Goal: Communication & Community: Answer question/provide support

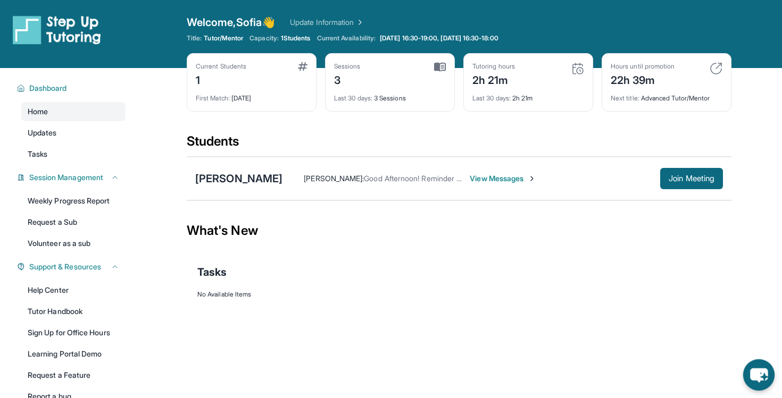
click at [770, 374] on icon "chat-button" at bounding box center [758, 375] width 31 height 31
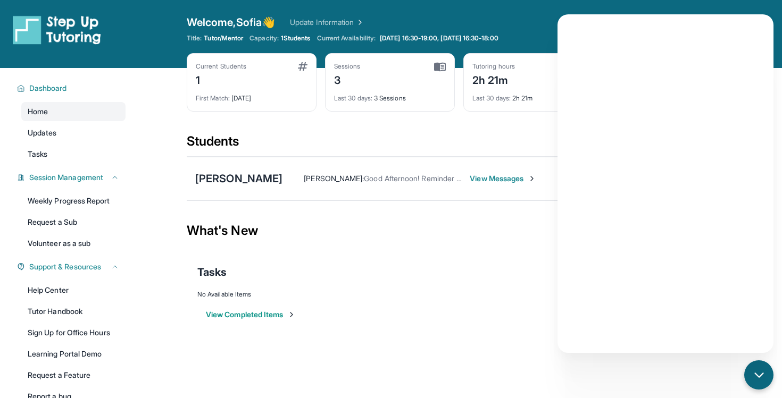
click at [486, 178] on span "View Messages" at bounding box center [503, 178] width 66 height 11
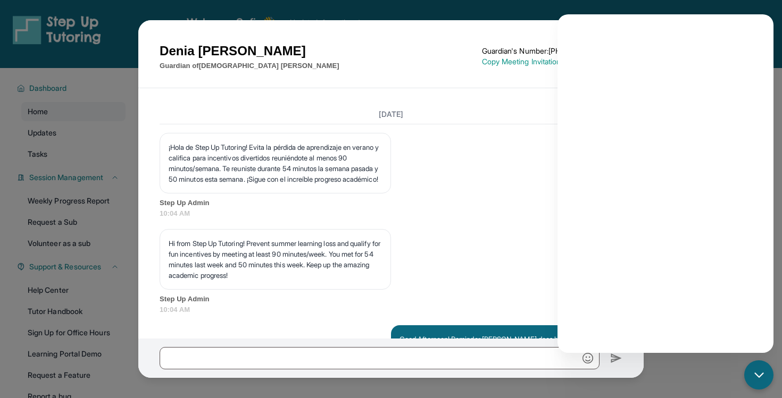
scroll to position [1771, 0]
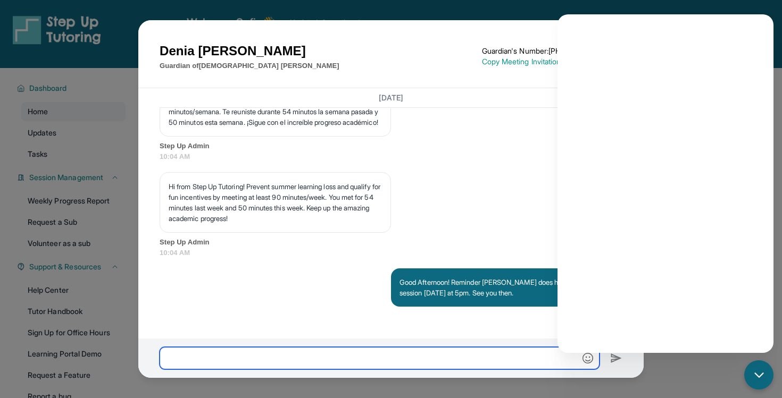
click at [390, 357] on input "text" at bounding box center [380, 358] width 440 height 22
type input "*"
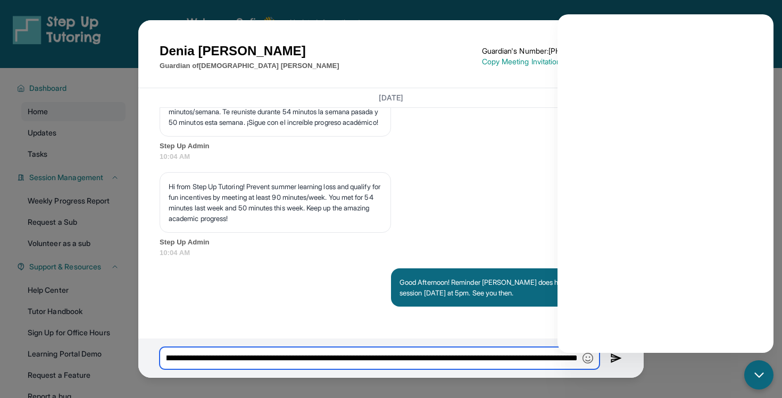
scroll to position [0, 813]
type input "**********"
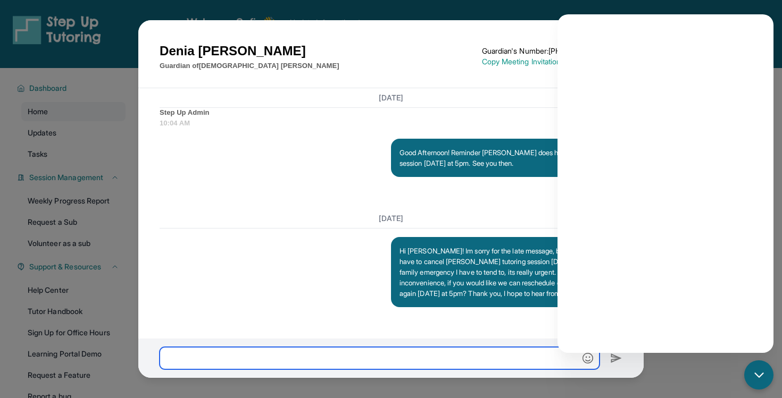
scroll to position [1911, 0]
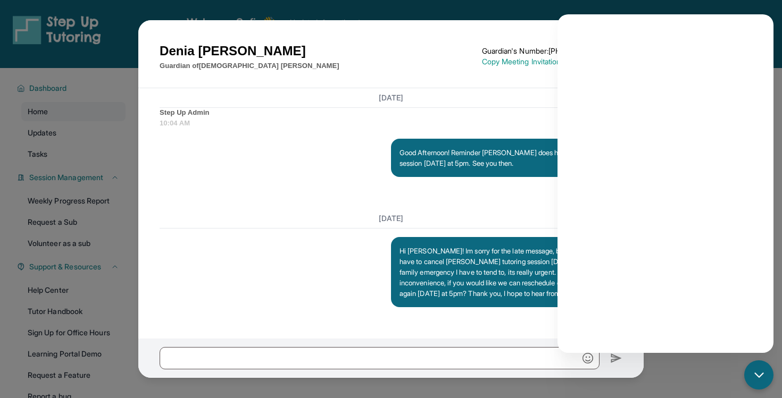
click at [755, 361] on div "chat-button" at bounding box center [758, 375] width 29 height 29
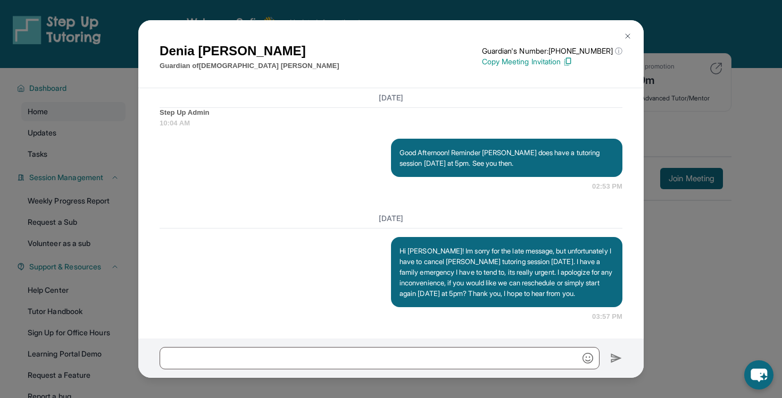
click at [724, 310] on div "Denia Lopez Guardian of Esdras Morales Guardian's Number: +18779599489 ⓘ This i…" at bounding box center [391, 199] width 782 height 398
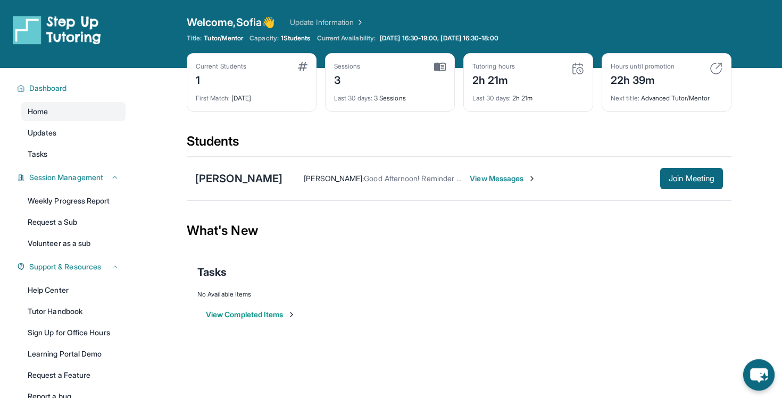
click at [764, 377] on icon "chat-button" at bounding box center [758, 375] width 31 height 31
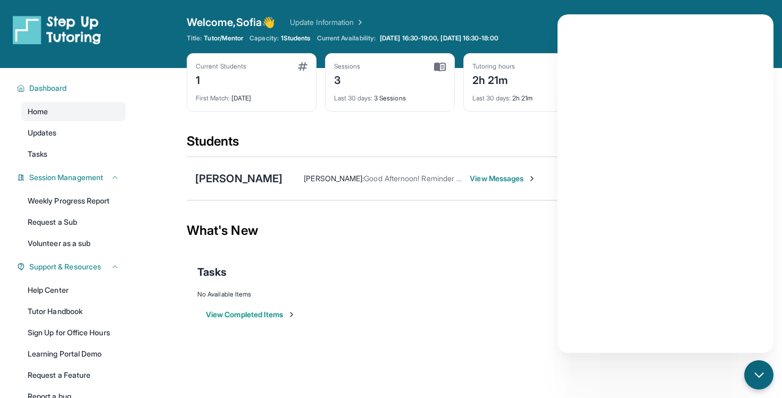
click at [523, 183] on span "View Messages" at bounding box center [503, 178] width 66 height 11
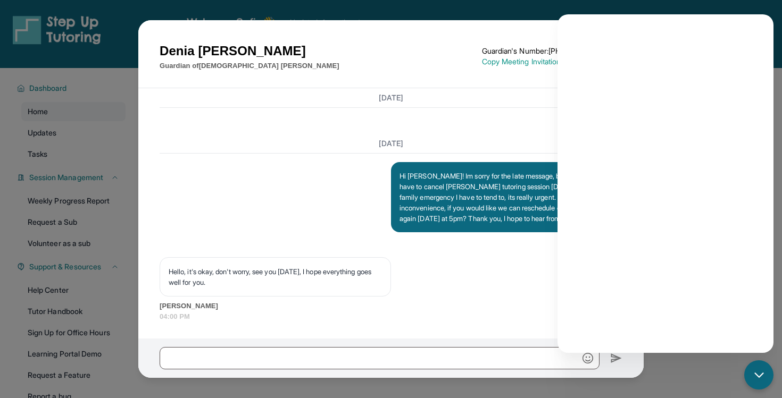
scroll to position [1986, 0]
click at [346, 207] on div "Hi Ms.Lopez! Im sorry for the late message, but unfortunately I have to cancel …" at bounding box center [391, 204] width 463 height 85
click at [760, 371] on icon "chat-button" at bounding box center [759, 376] width 14 height 14
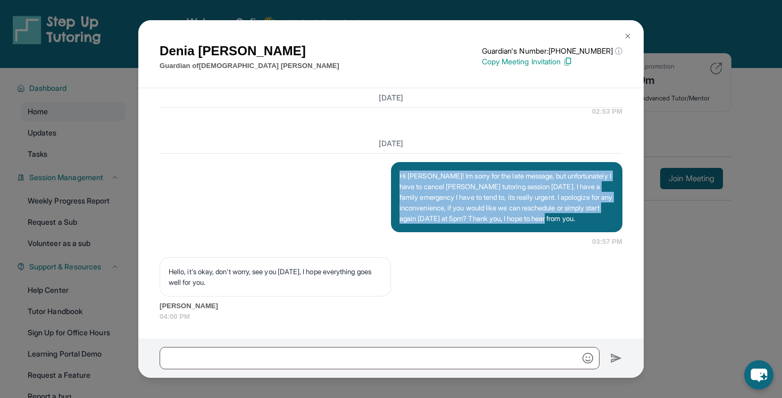
drag, startPoint x: 399, startPoint y: 162, endPoint x: 412, endPoint y: 219, distance: 57.8
click at [413, 219] on p "Hi Ms.Lopez! Im sorry for the late message, but unfortunately I have to cancel …" at bounding box center [506, 197] width 214 height 53
copy p "Hi Ms.Lopez! Im sorry for the late message, but unfortunately I have to cancel …"
click at [623, 35] on button at bounding box center [627, 36] width 21 height 21
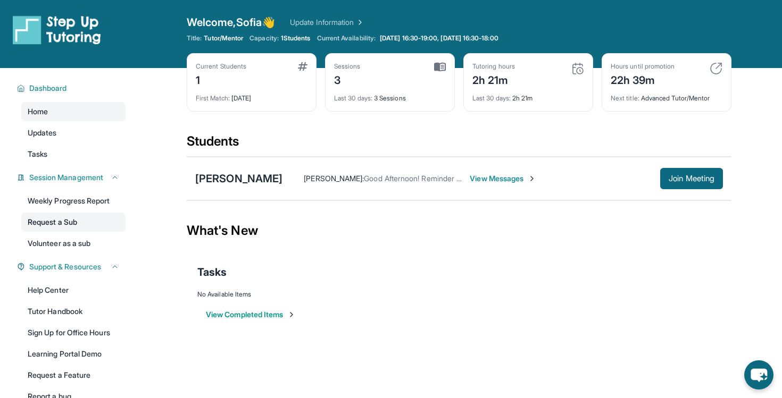
click at [84, 226] on link "Request a Sub" at bounding box center [73, 222] width 104 height 19
